Goal: Communication & Community: Answer question/provide support

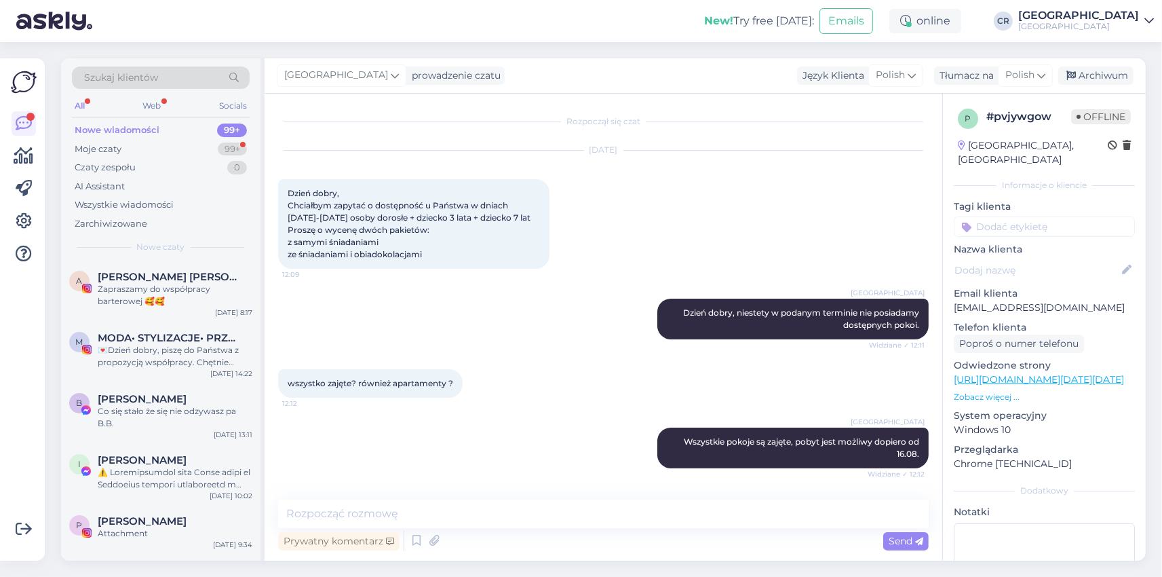
scroll to position [183, 0]
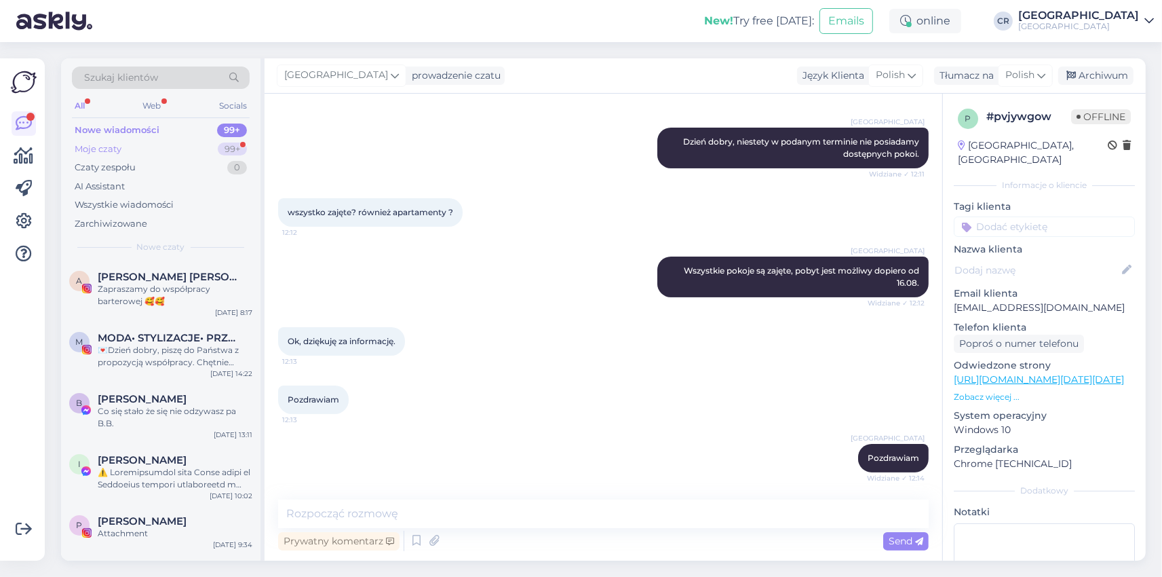
click at [215, 140] on div "Moje czaty 99+" at bounding box center [161, 149] width 178 height 19
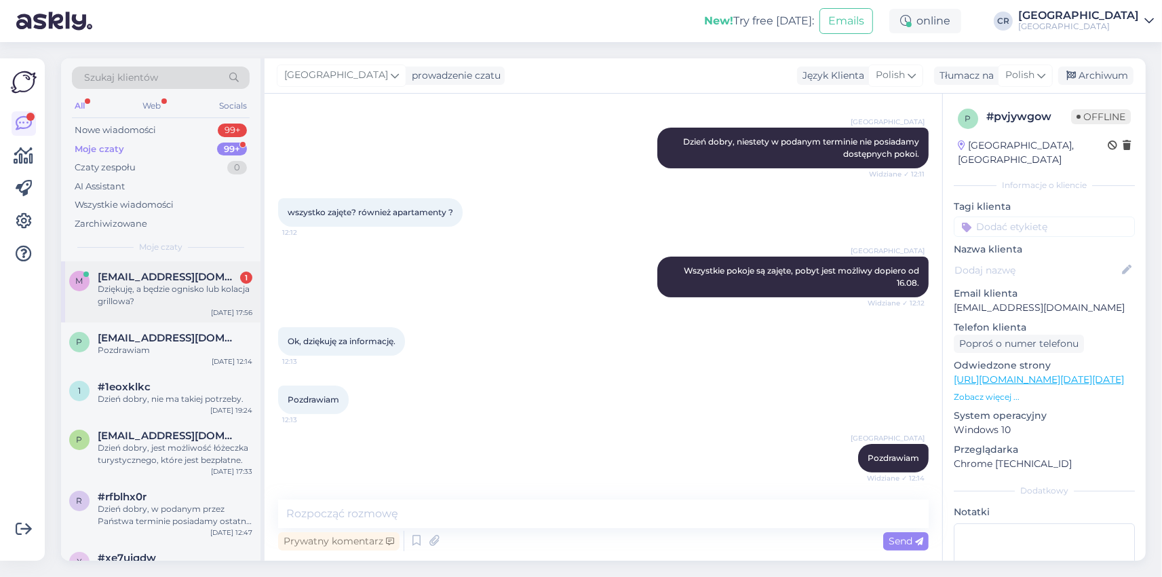
click at [191, 288] on div "Dziękuję, a będzie ognisko lub kolacja grillowa?" at bounding box center [175, 295] width 155 height 24
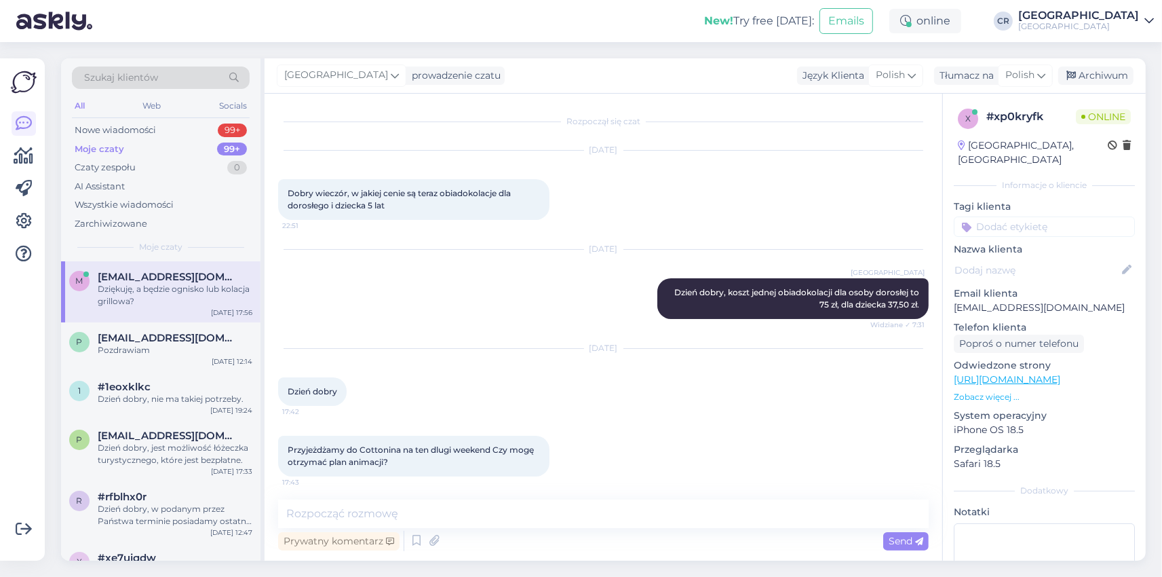
scroll to position [216, 0]
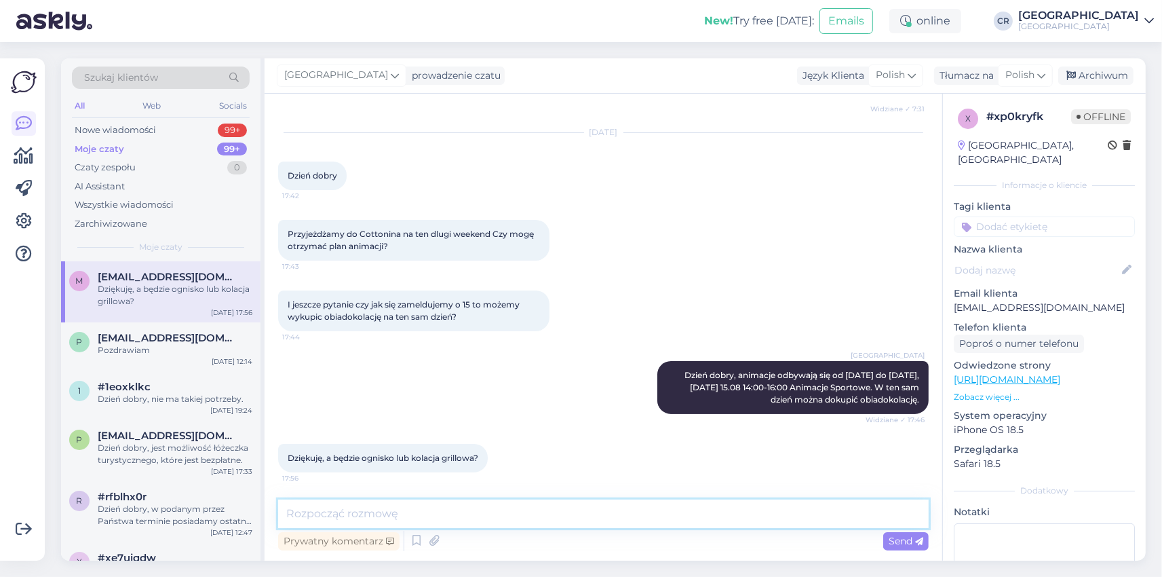
click at [513, 508] on textarea at bounding box center [603, 513] width 650 height 28
type textarea "Ognisko zaplanowane jest na [DATE] o 19:00."
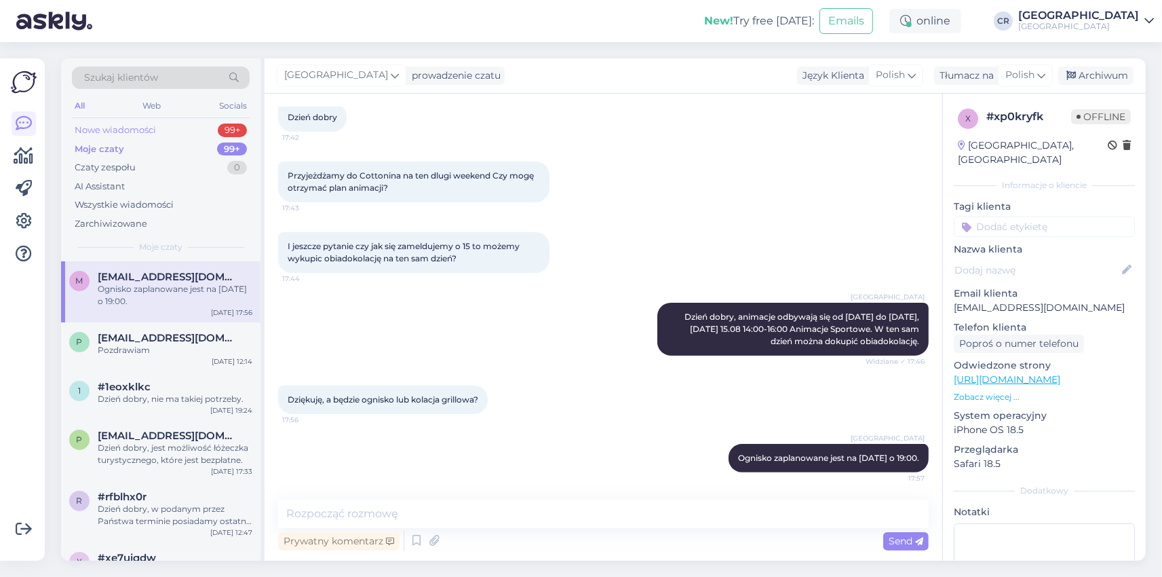
click at [165, 126] on div "Nowe wiadomości 99+" at bounding box center [161, 130] width 178 height 19
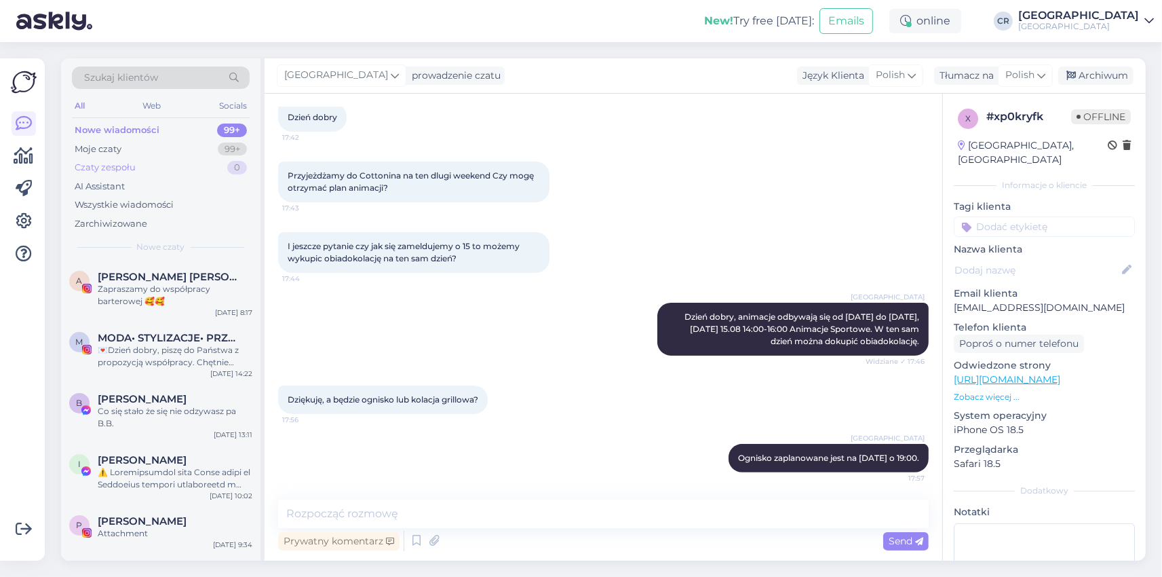
click at [138, 162] on div "Czaty zespołu 0" at bounding box center [161, 167] width 178 height 19
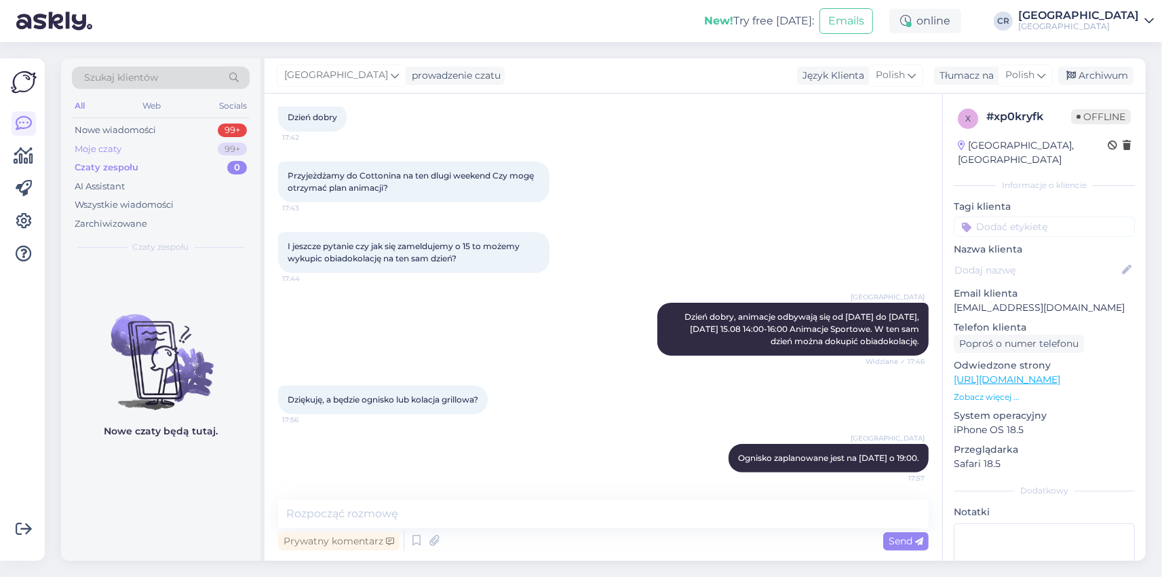
click at [146, 149] on div "Moje czaty 99+" at bounding box center [161, 149] width 178 height 19
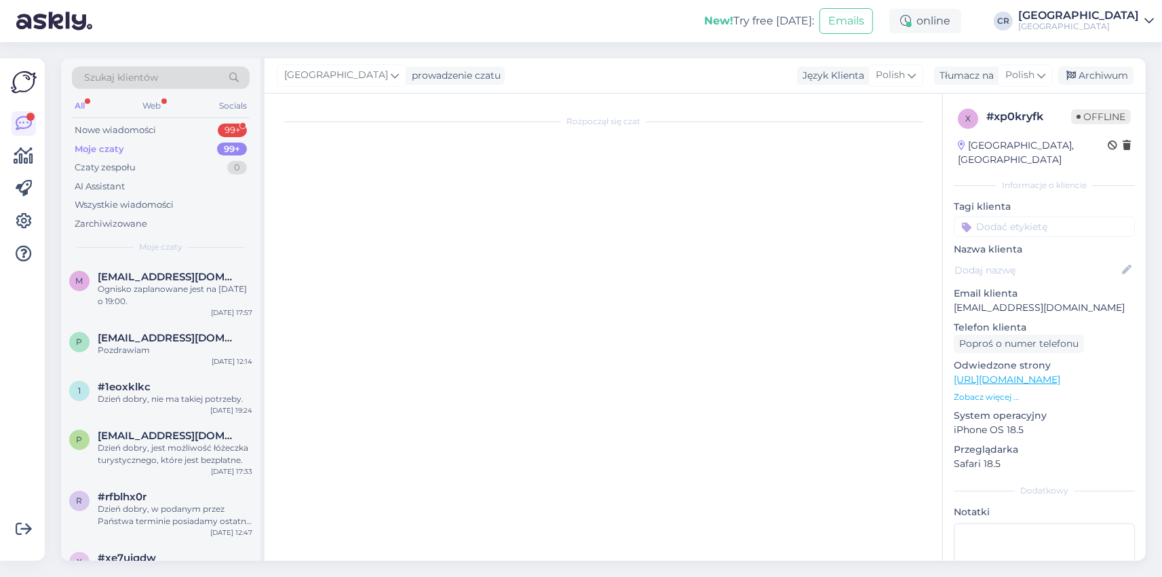
scroll to position [0, 0]
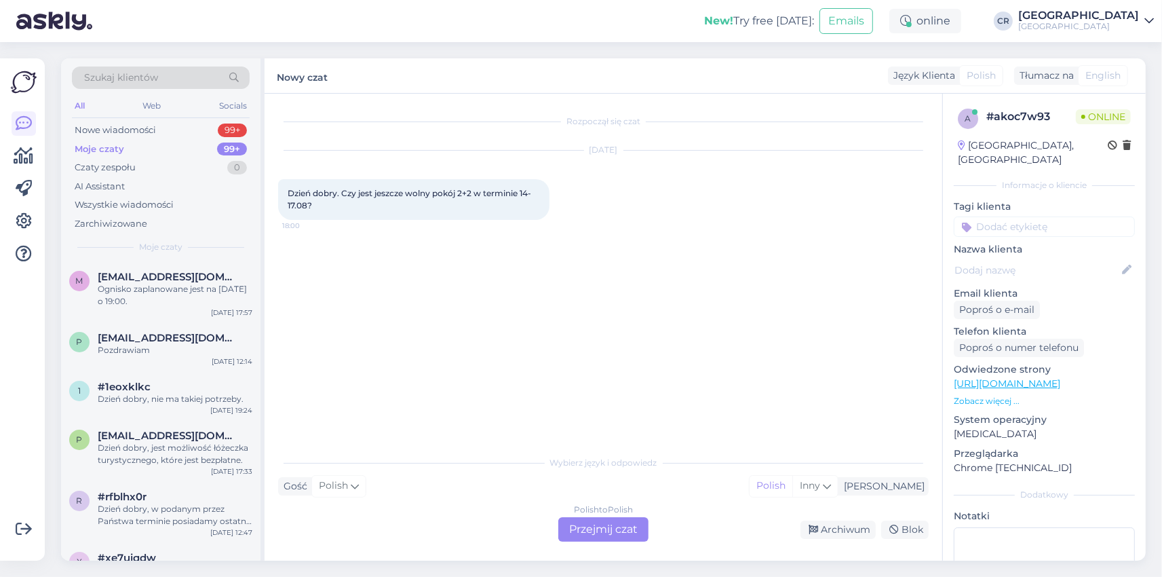
click at [610, 534] on div "Polish to Polish Przejmij czat" at bounding box center [603, 529] width 90 height 24
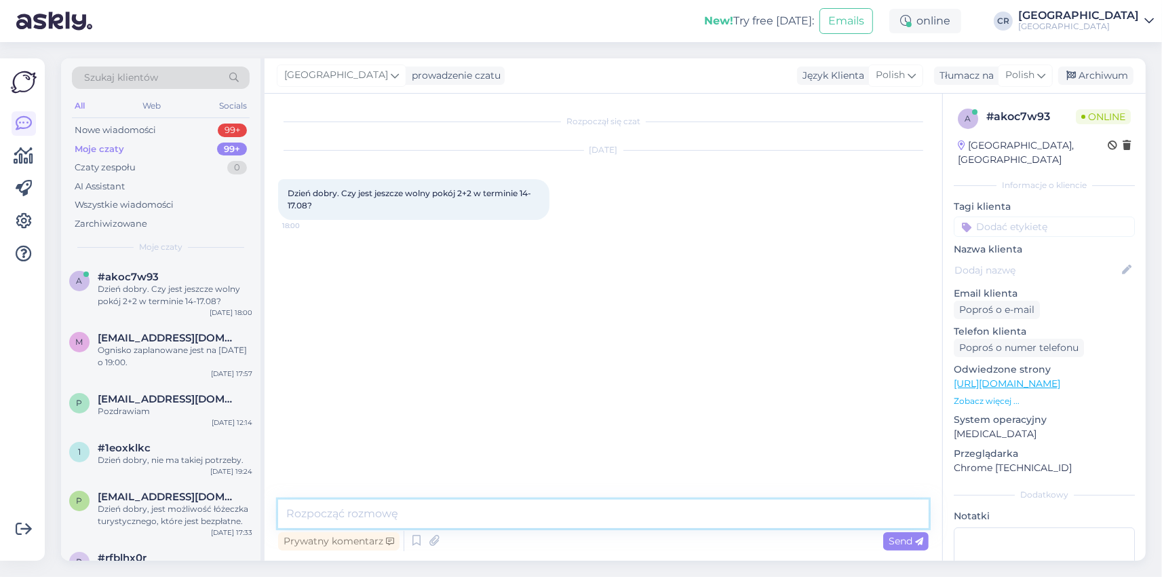
click at [531, 519] on textarea at bounding box center [603, 513] width 650 height 28
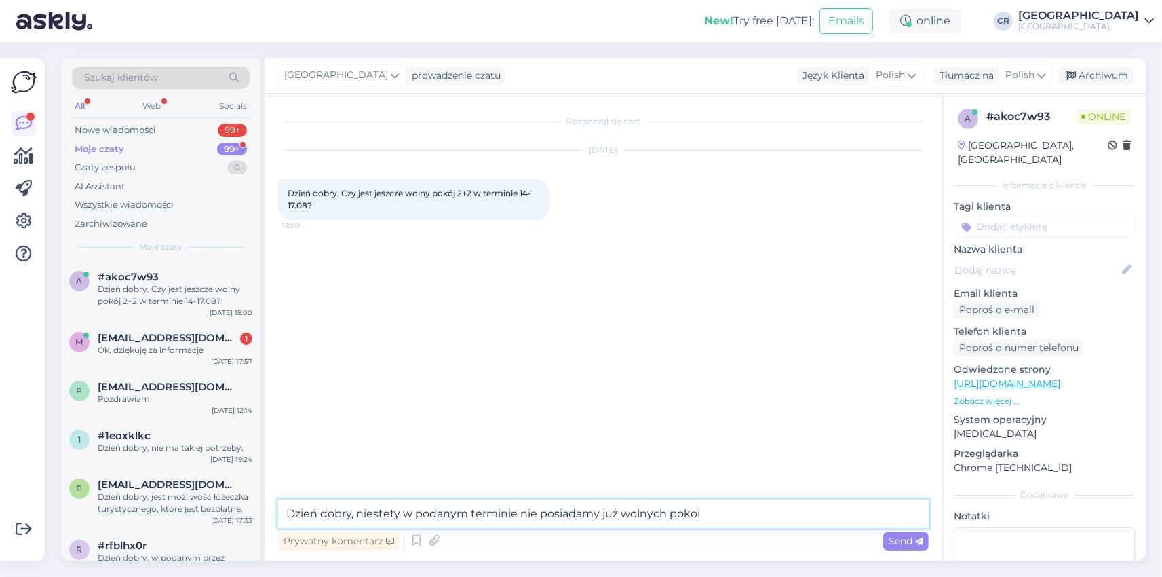
type textarea "Dzień dobry, niestety w podanym terminie nie posiadamy już wolnych pokoi."
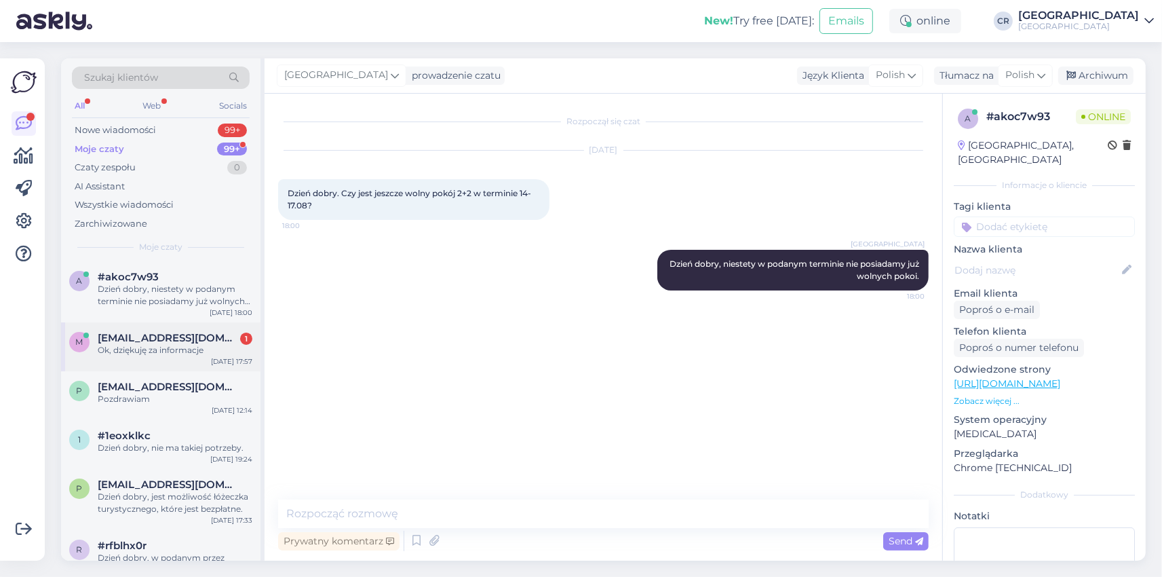
click at [222, 346] on div "Ok, dziękuję za informacje" at bounding box center [175, 350] width 155 height 12
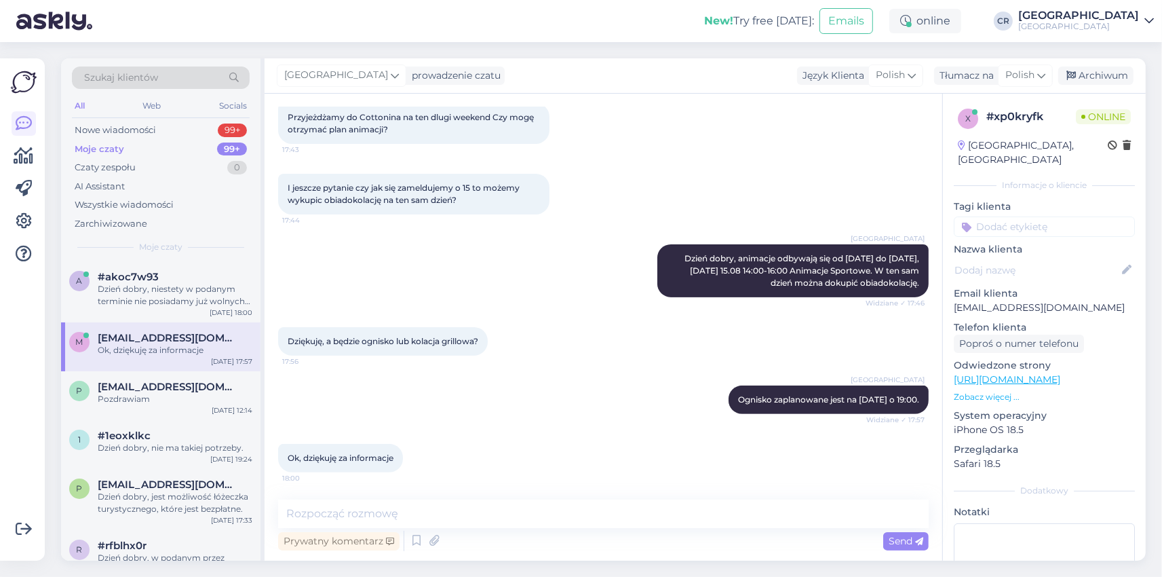
click at [615, 489] on div "Rozpoczął się czat [DATE] Dobry wieczór, w jakiej cenie są teraz obiadokolacje …" at bounding box center [604, 327] width 678 height 467
click at [608, 498] on div "Rozpoczął się czat [DATE] Dobry wieczór, w jakiej cenie są teraz obiadokolacje …" at bounding box center [604, 327] width 678 height 467
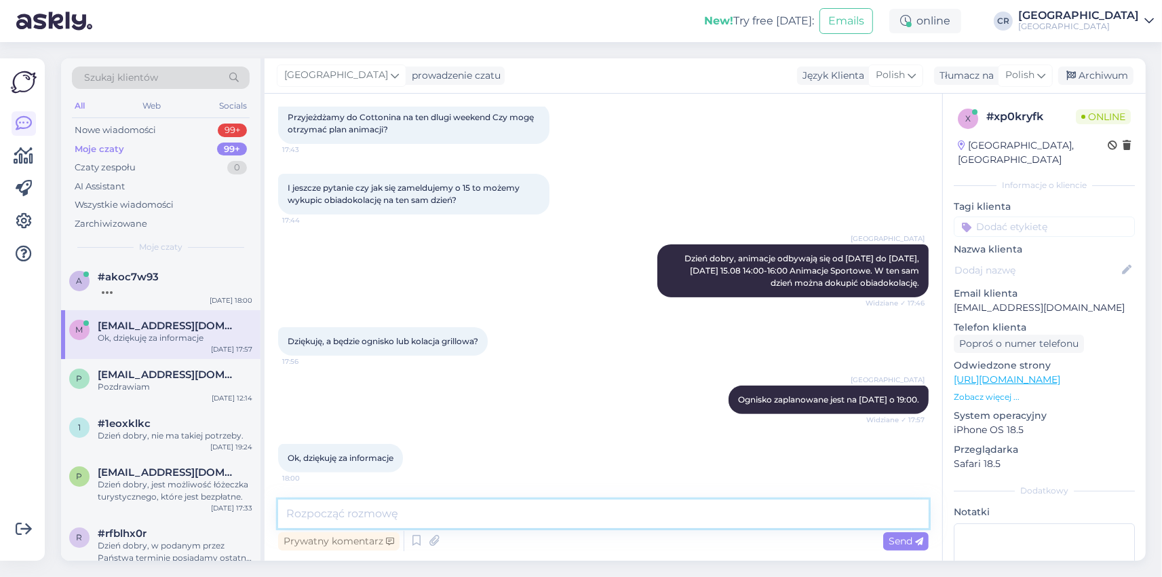
click at [523, 505] on textarea at bounding box center [603, 513] width 650 height 28
type textarea "Proszę"
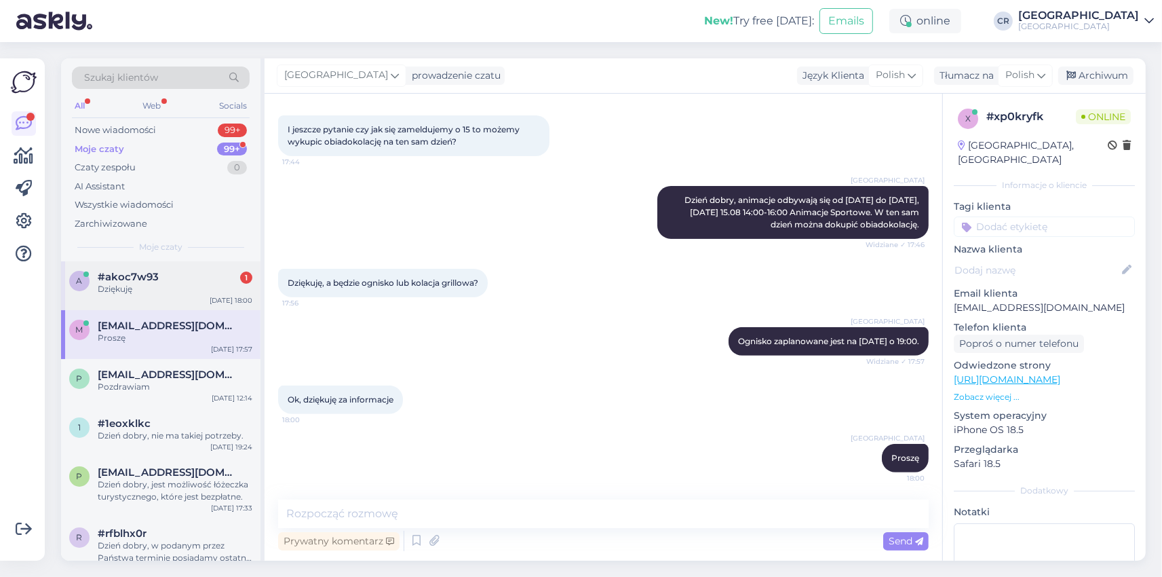
click at [183, 264] on div "a #akoc7w93 1 Dziękuję [DATE] 18:00" at bounding box center [160, 285] width 199 height 49
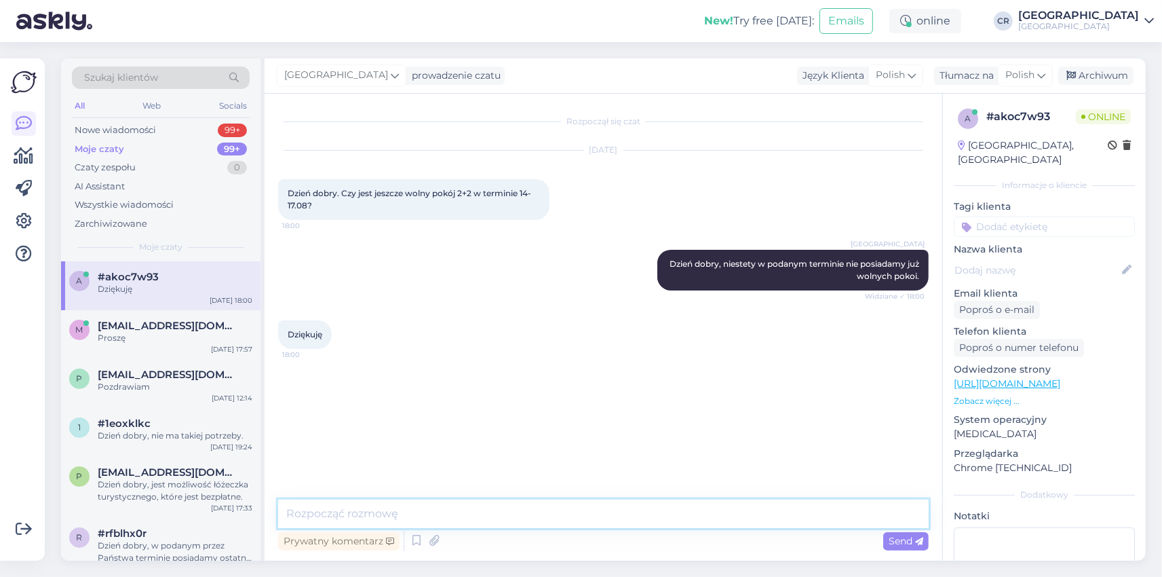
click at [388, 504] on textarea at bounding box center [603, 513] width 650 height 28
type textarea "Proszę"
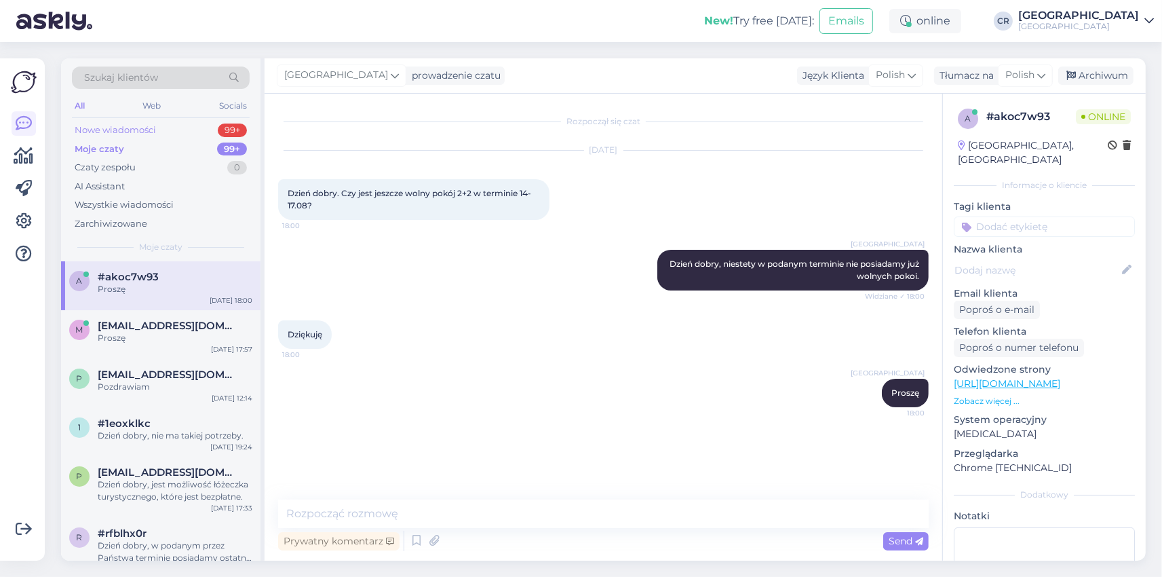
click at [161, 127] on div "Nowe wiadomości 99+" at bounding box center [161, 130] width 178 height 19
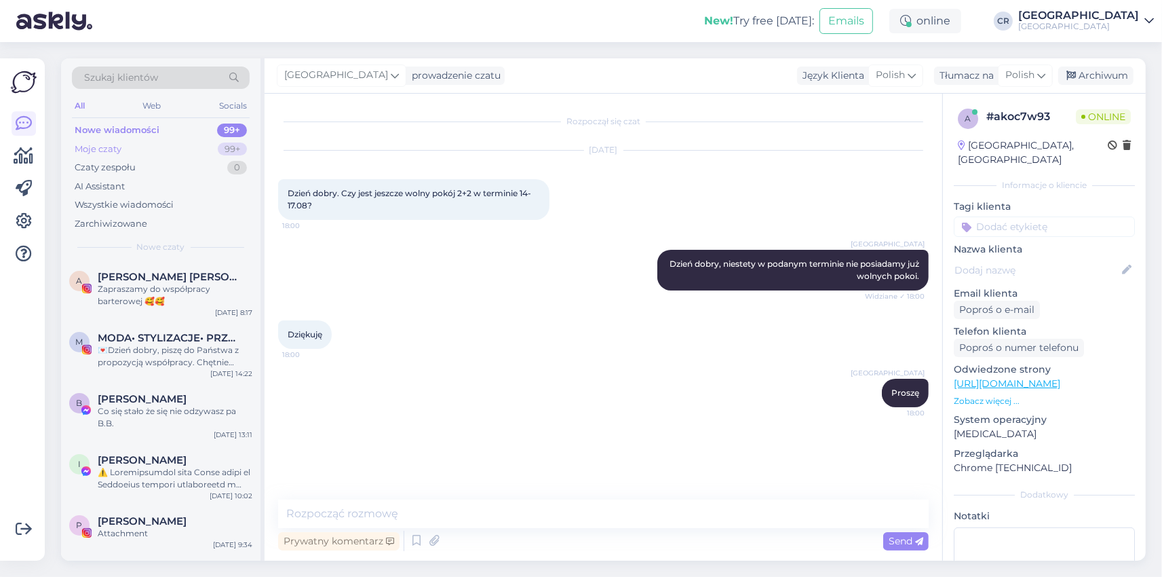
click at [153, 147] on div "Moje czaty 99+" at bounding box center [161, 149] width 178 height 19
